Goal: Information Seeking & Learning: Check status

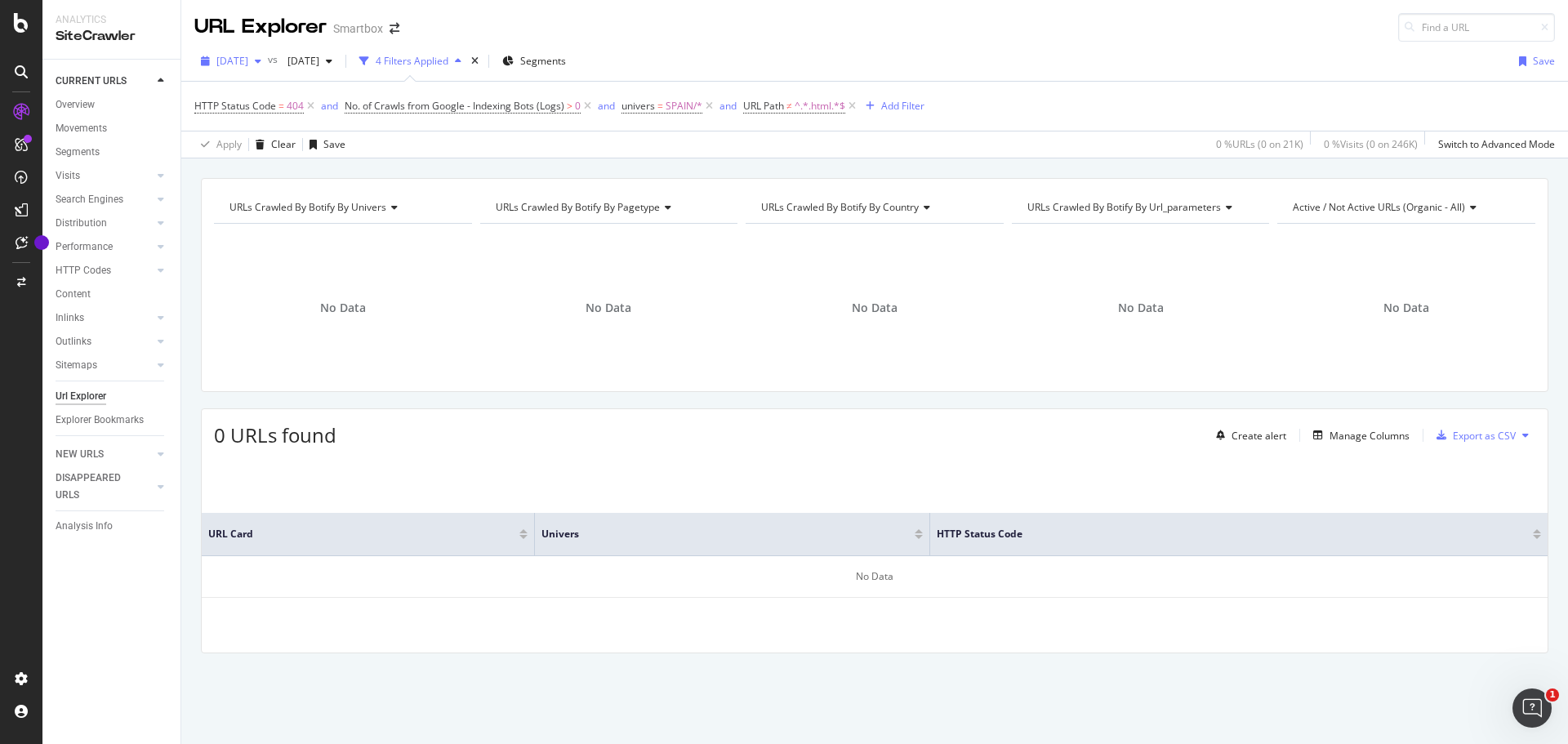
click at [248, 67] on span "[DATE]" at bounding box center [232, 61] width 32 height 14
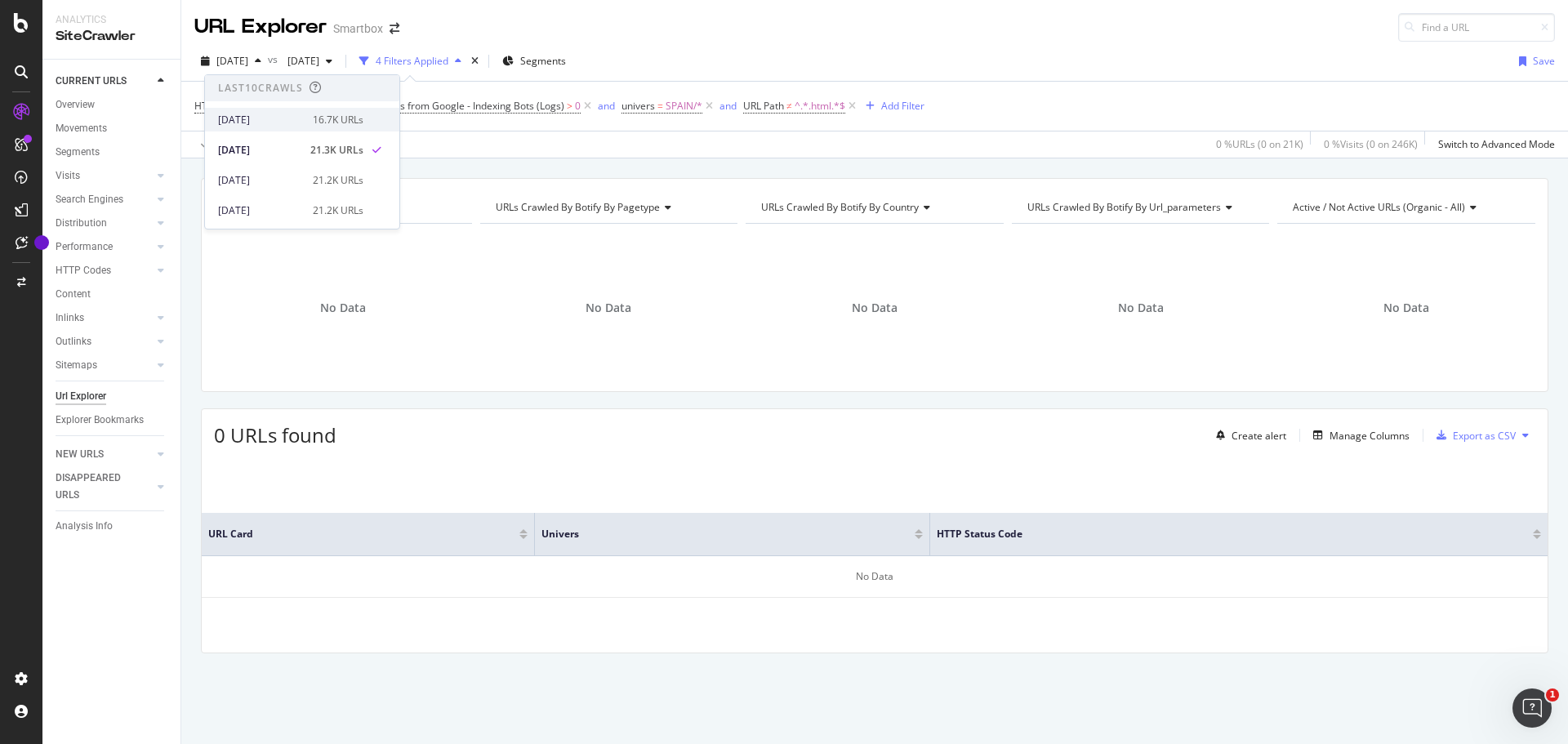
click at [280, 111] on div "2025 Oct. 6th 16.7K URLs" at bounding box center [302, 119] width 194 height 24
click at [257, 100] on span "HTTP Status Code" at bounding box center [235, 105] width 81 height 14
click at [767, 40] on div "URL Explorer Smartbox" at bounding box center [875, 21] width 1387 height 41
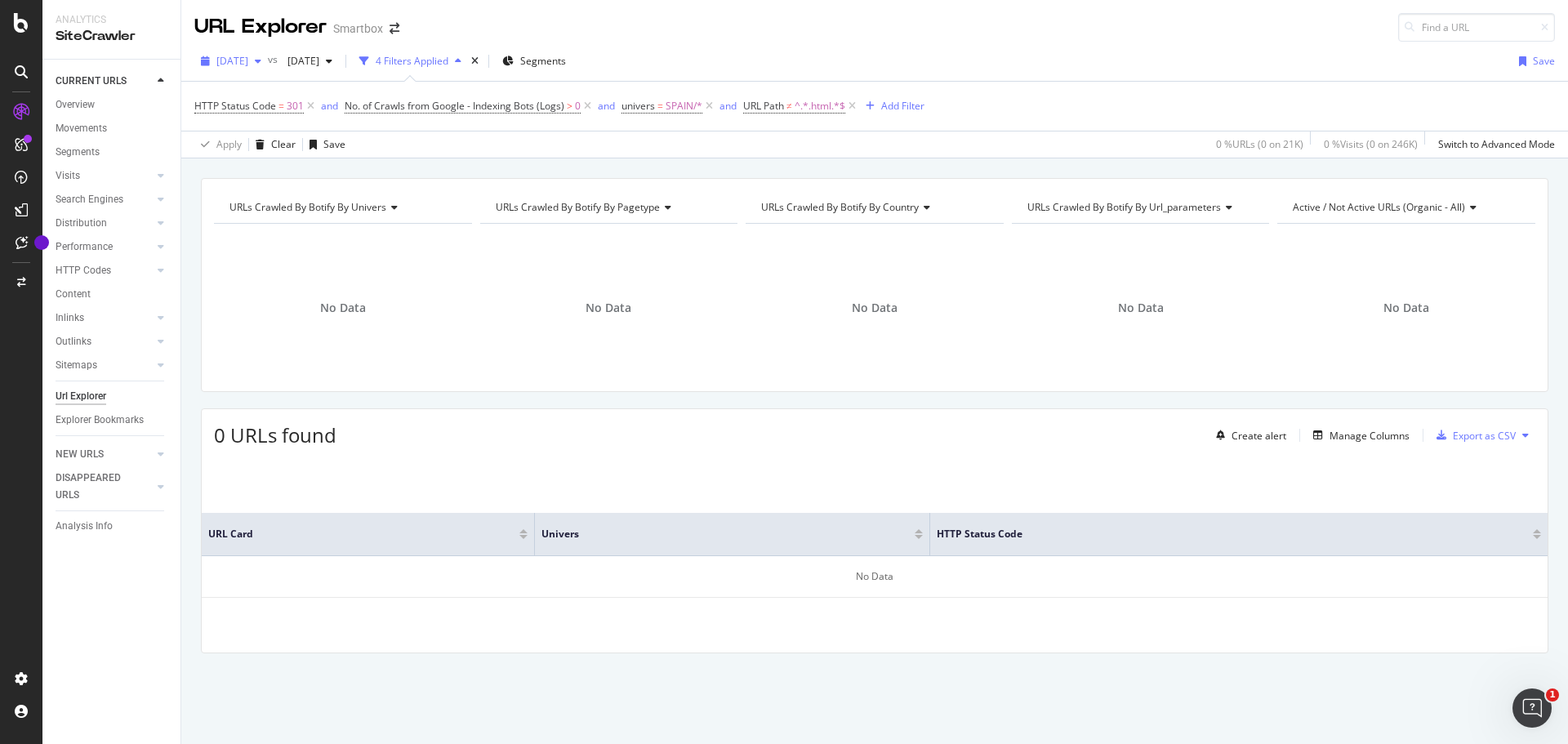
click at [248, 62] on span "[DATE]" at bounding box center [232, 61] width 32 height 14
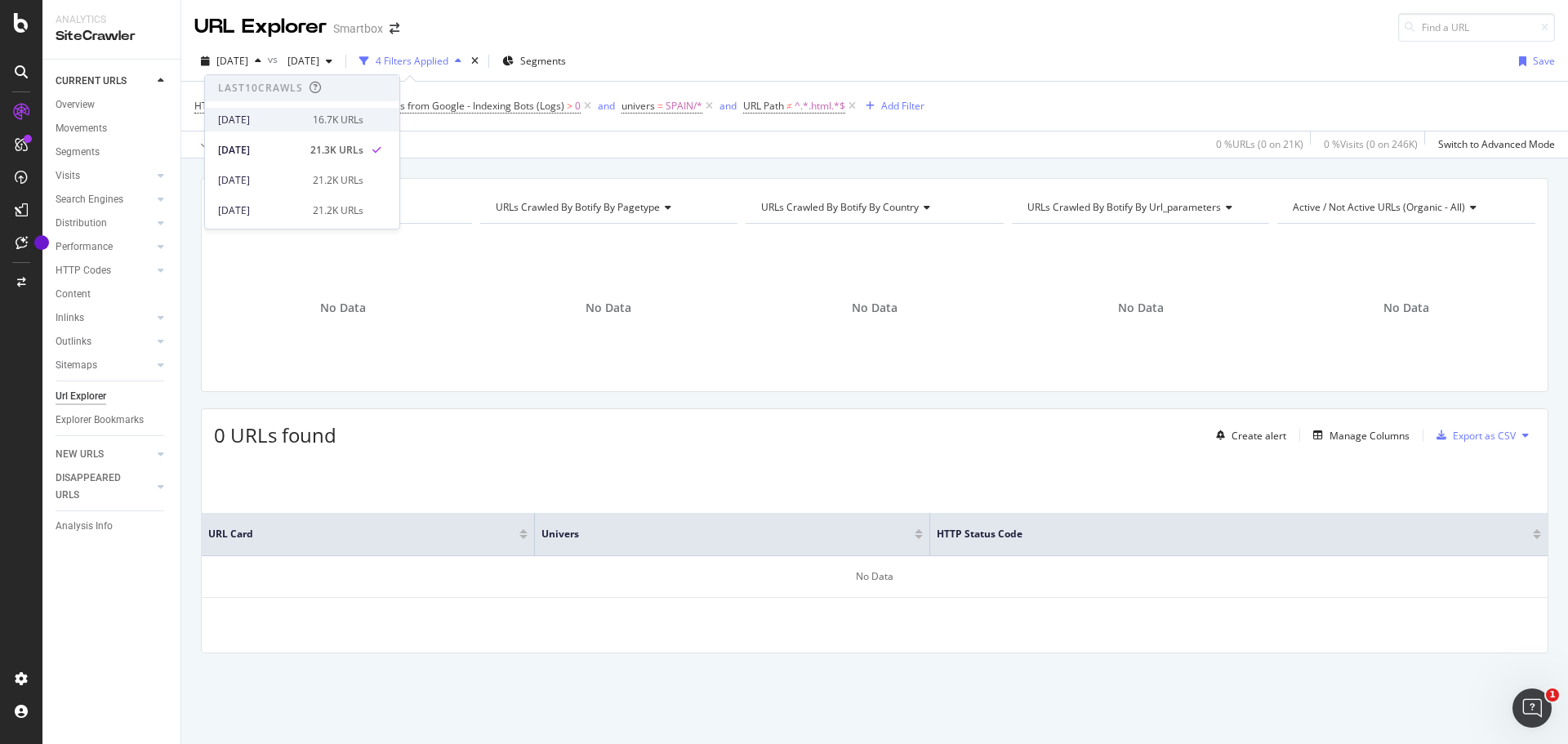
click at [266, 125] on div "[DATE]" at bounding box center [261, 120] width 85 height 15
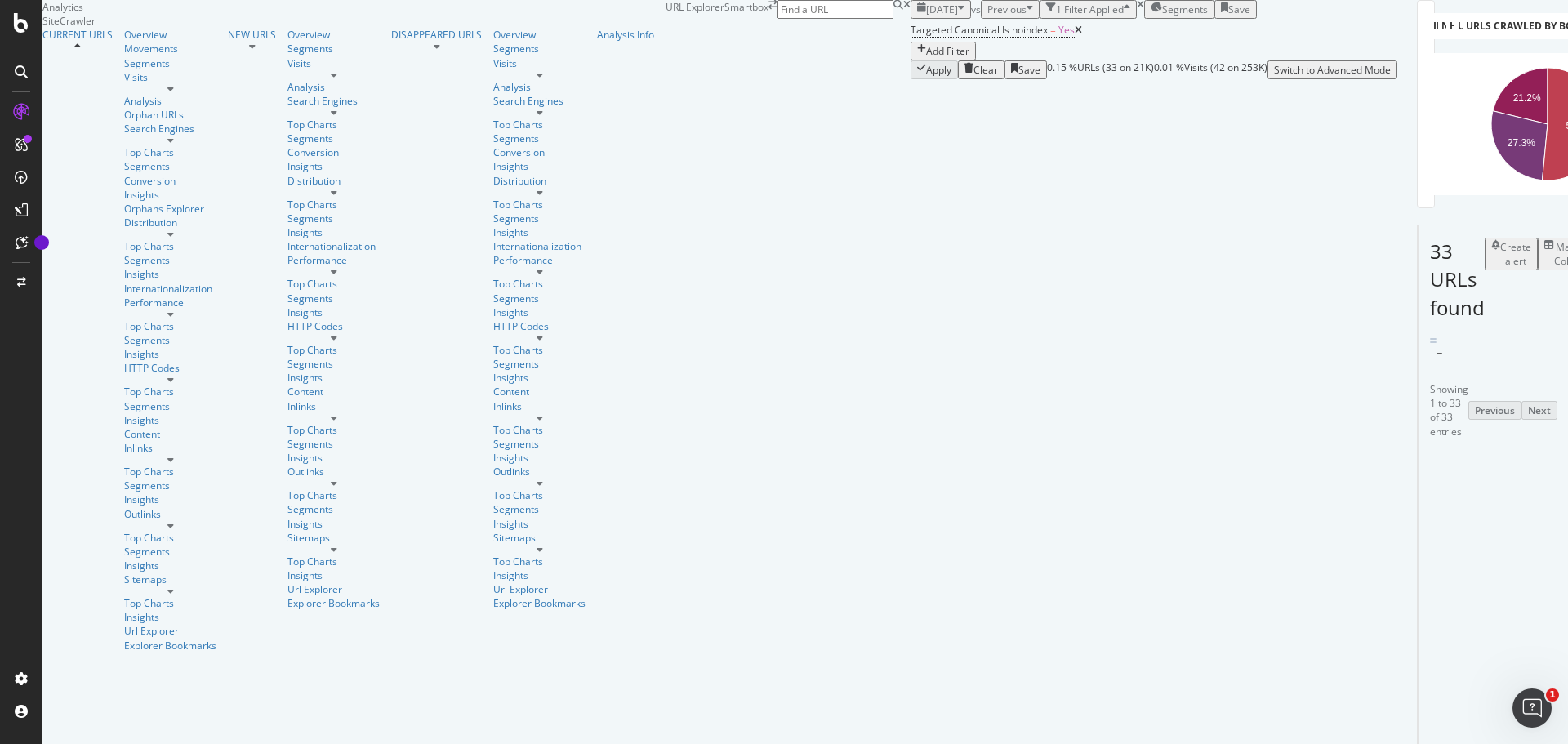
click at [911, 19] on button "[DATE]" at bounding box center [941, 9] width 61 height 19
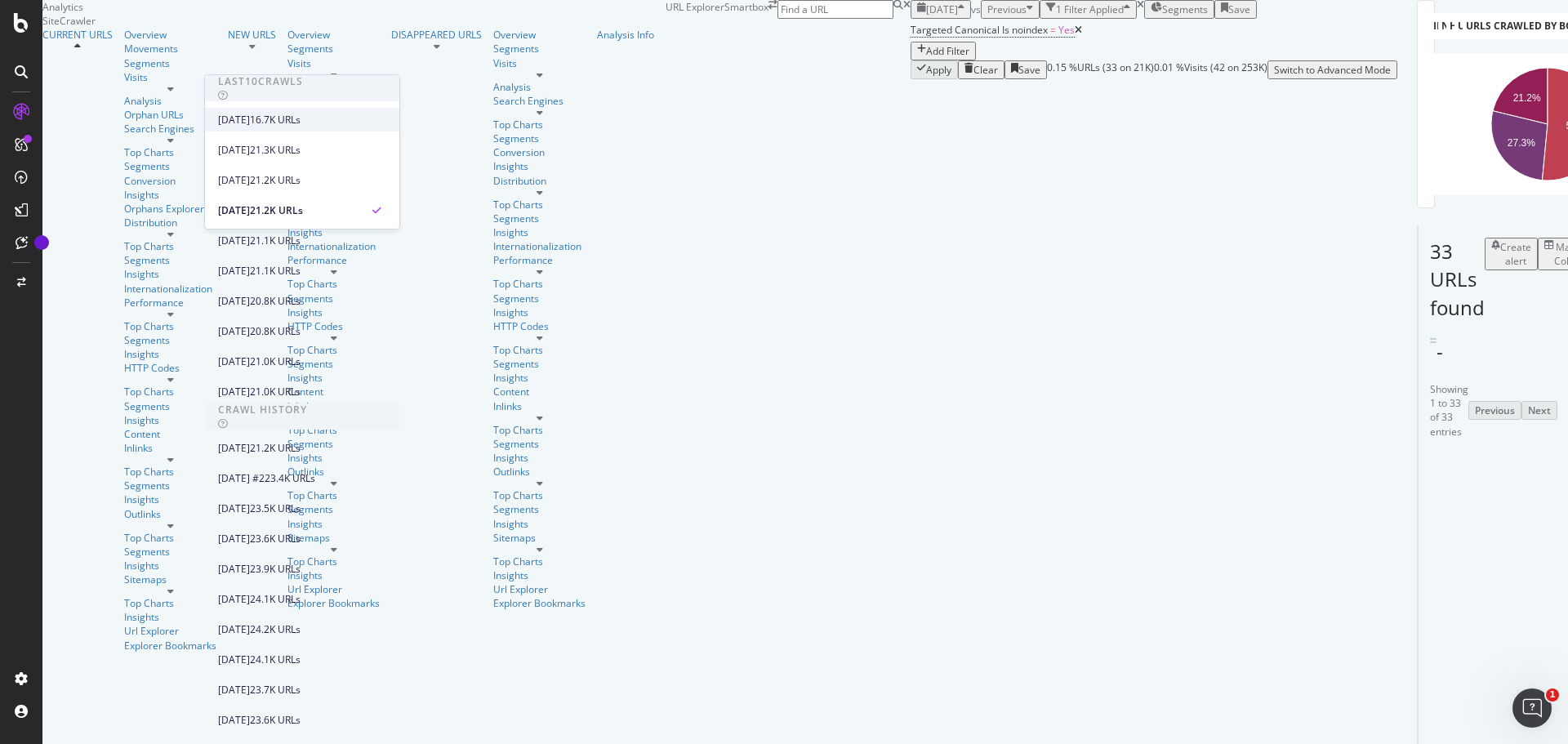
click at [250, 117] on div "[DATE]" at bounding box center [234, 120] width 32 height 15
